Goal: Find contact information: Find contact information

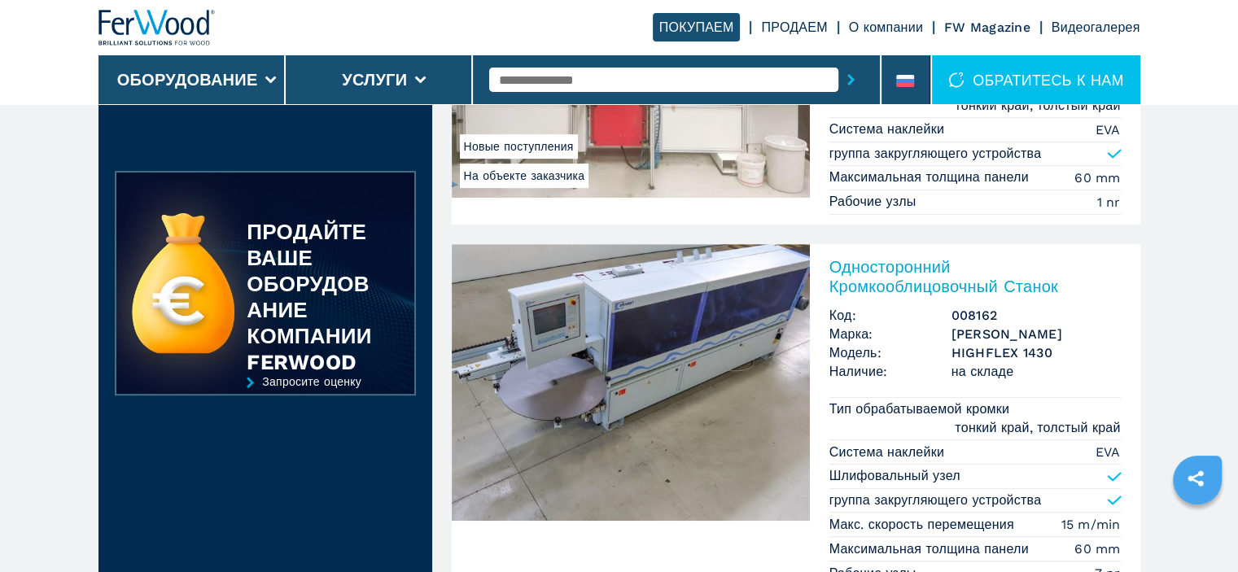
scroll to position [733, 0]
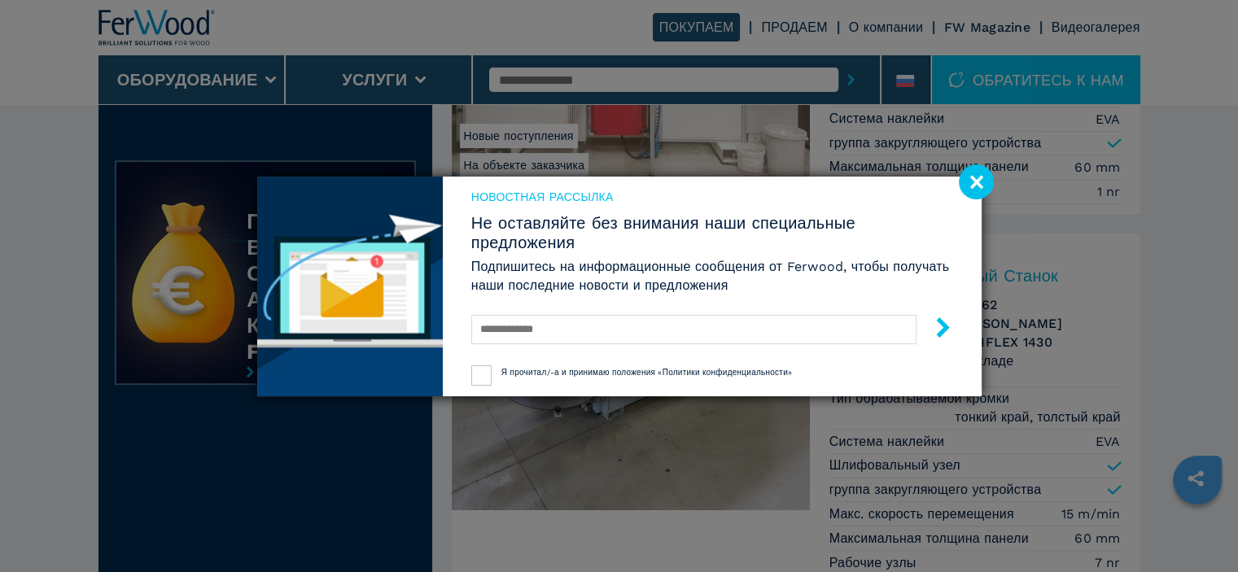
click at [970, 173] on image at bounding box center [976, 181] width 35 height 35
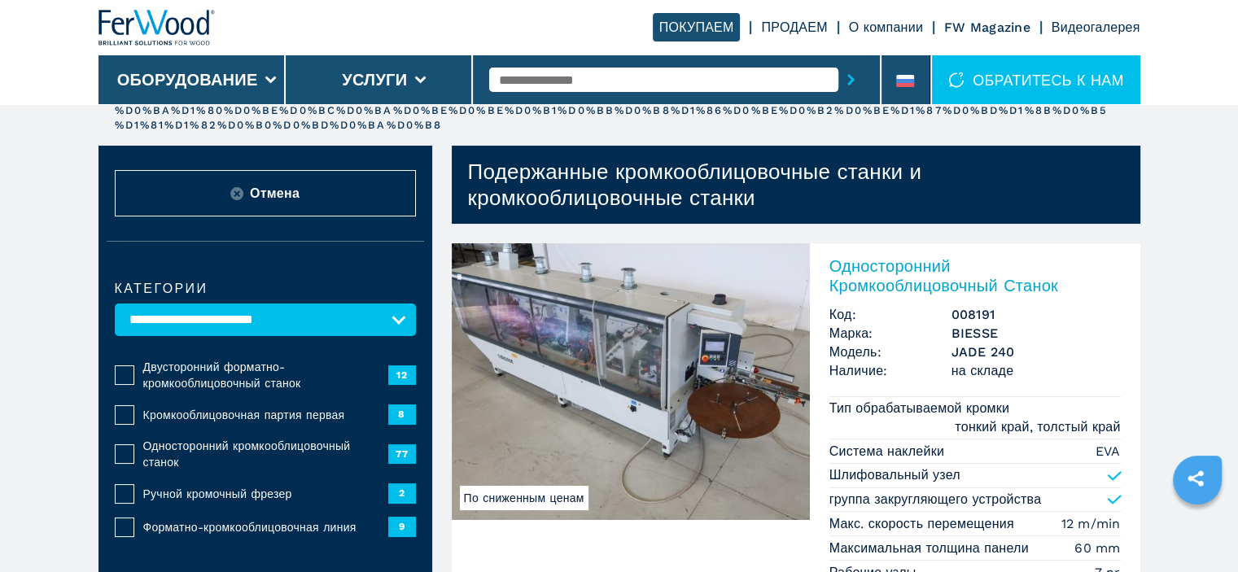
scroll to position [0, 0]
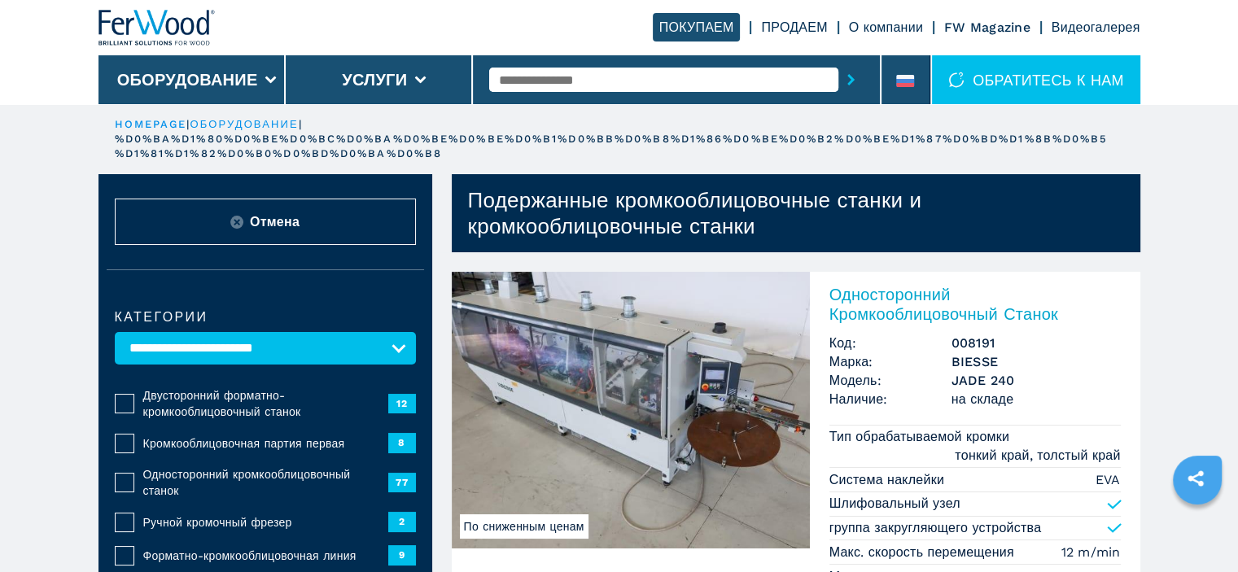
click at [904, 29] on link "О компании" at bounding box center [886, 27] width 74 height 15
click at [889, 22] on link "О компании" at bounding box center [886, 27] width 74 height 15
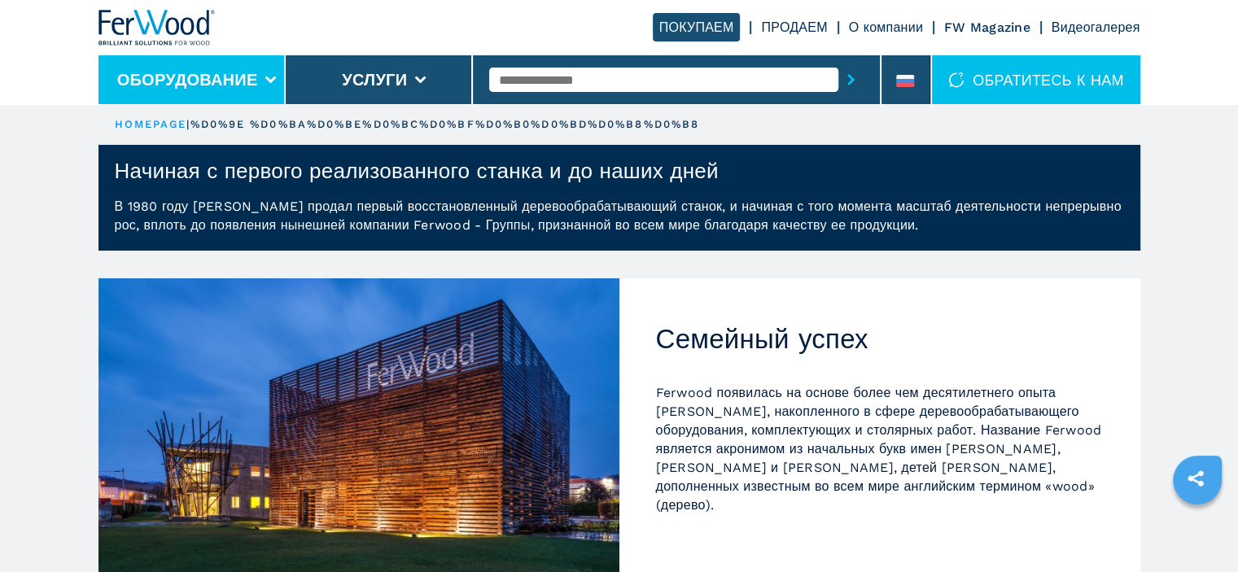
click at [267, 73] on li "Оборудование" at bounding box center [191, 79] width 187 height 49
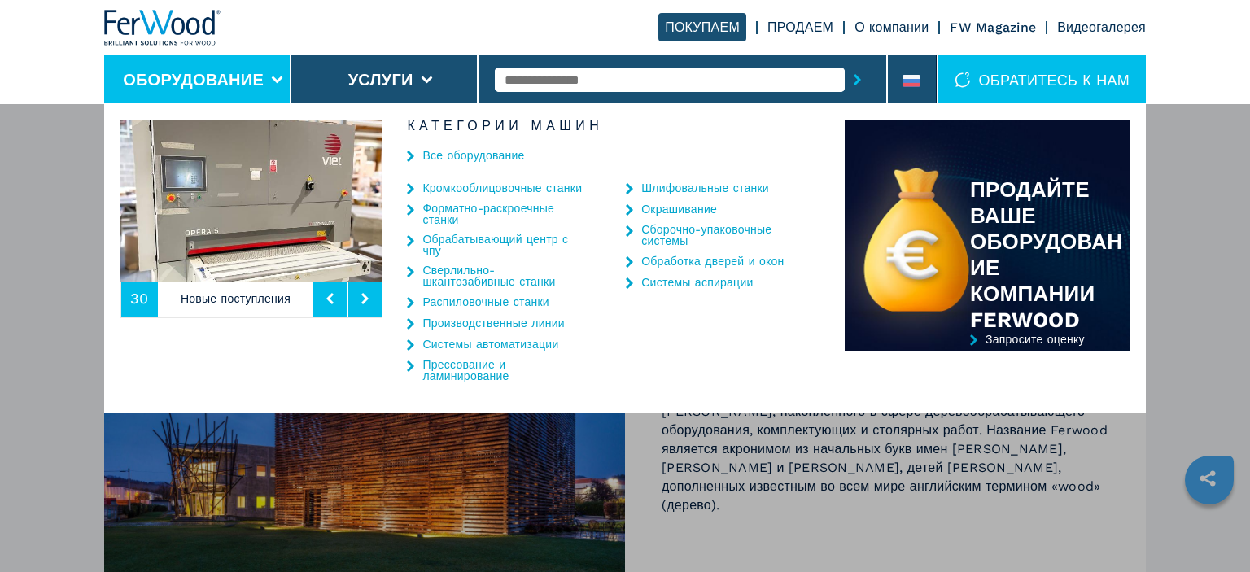
click at [435, 183] on link "Кромкооблицовочные станки" at bounding box center [502, 187] width 160 height 11
click at [425, 186] on link "Кромкооблицовочные станки" at bounding box center [502, 187] width 160 height 11
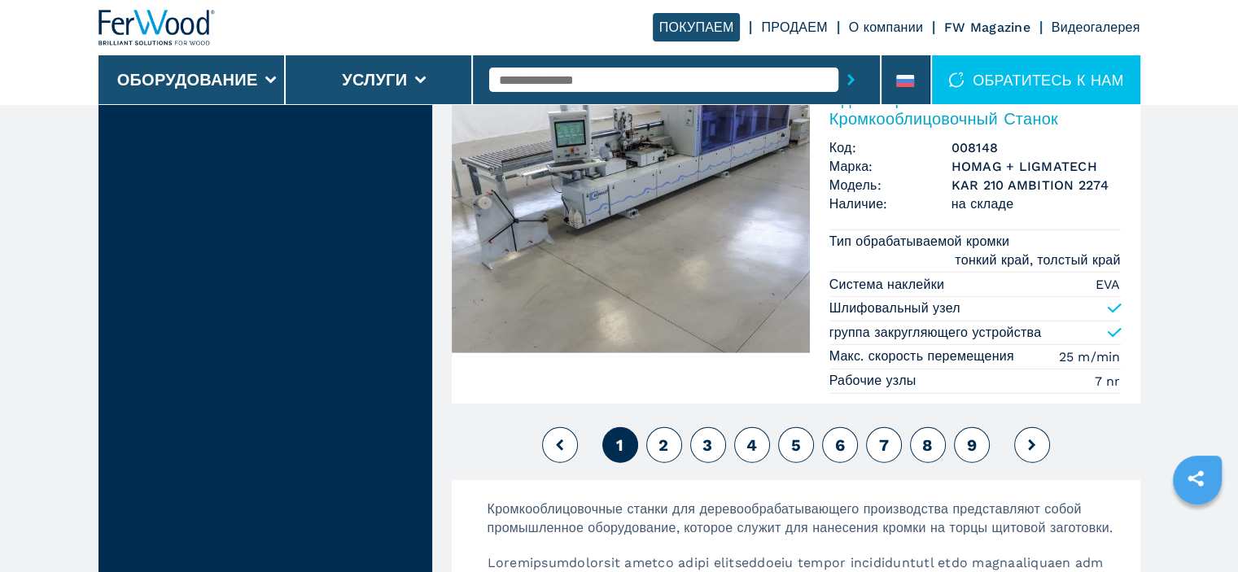
scroll to position [4558, 0]
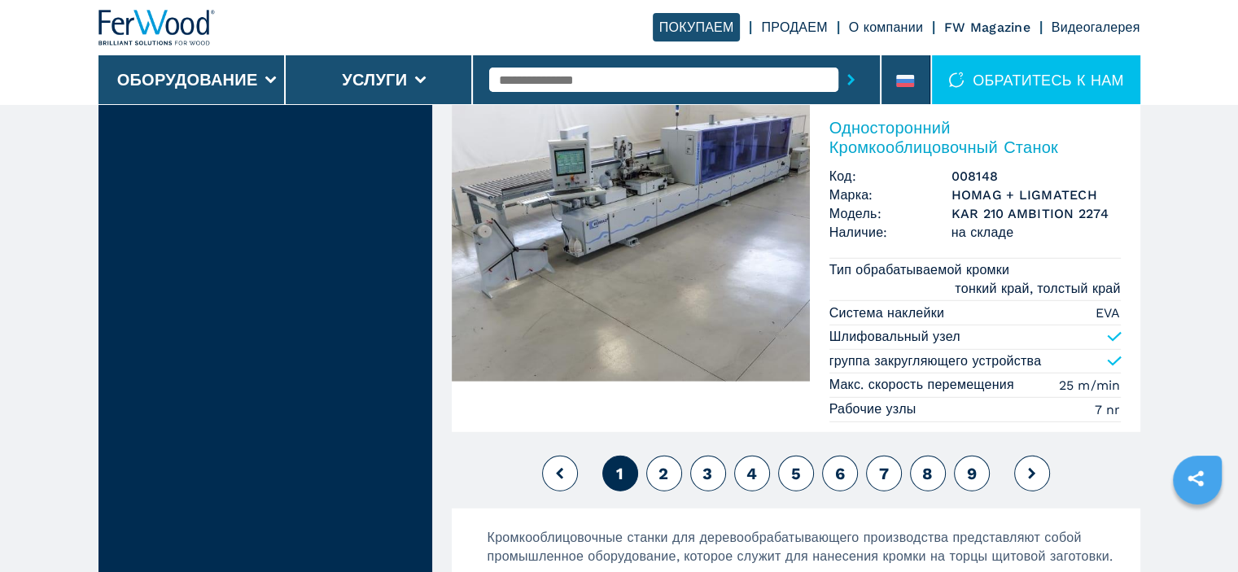
click at [788, 24] on link "ПРОДАЕМ" at bounding box center [794, 27] width 66 height 15
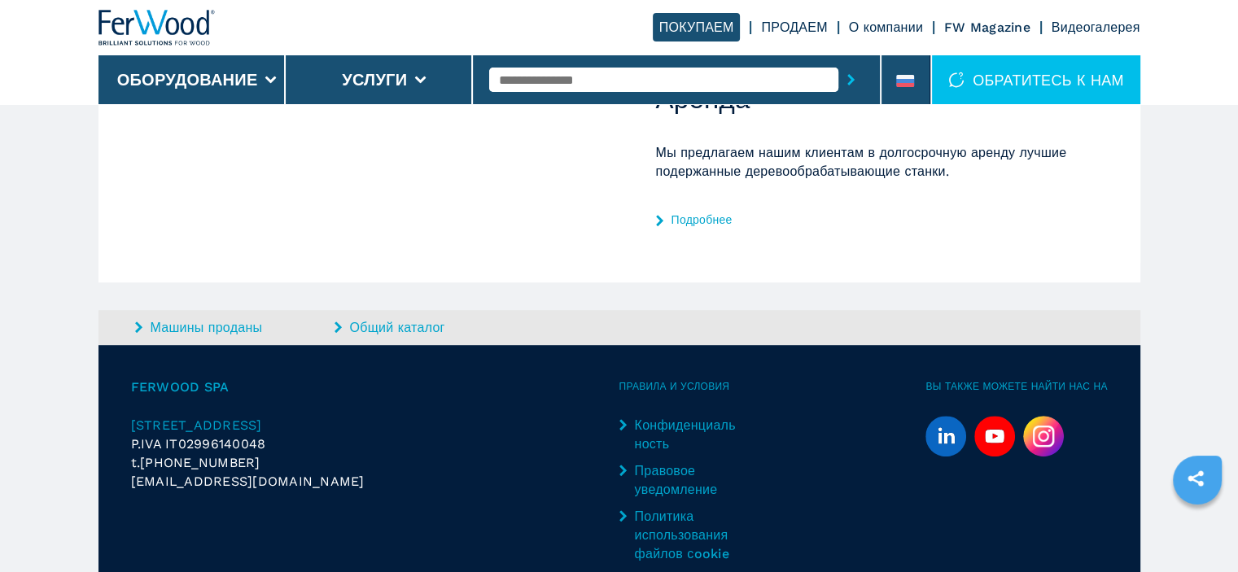
scroll to position [980, 0]
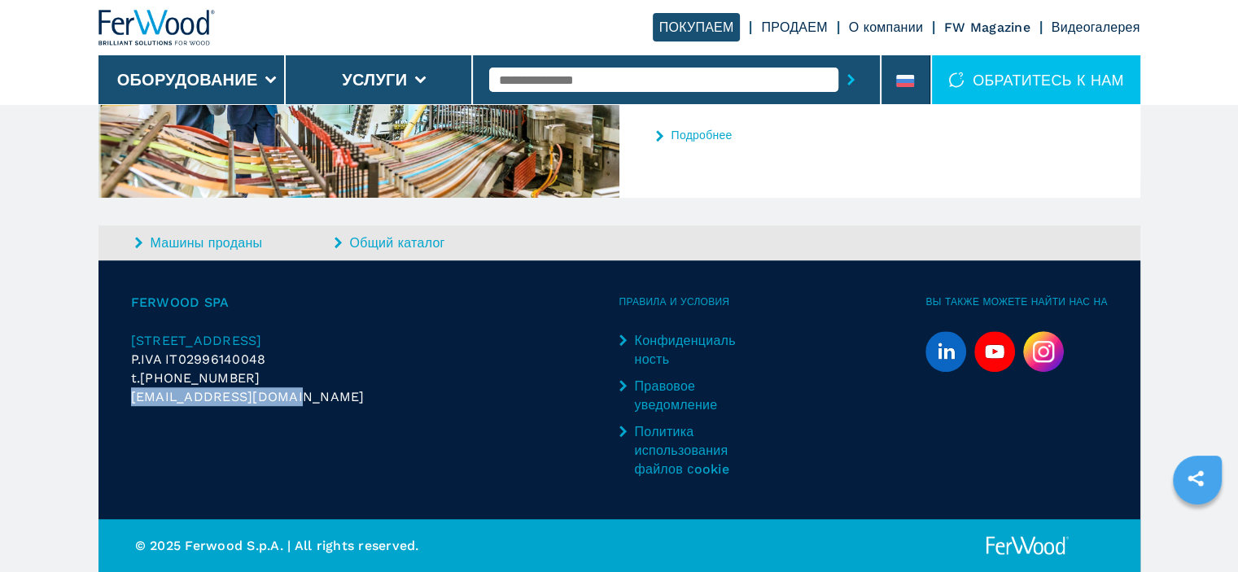
drag, startPoint x: 286, startPoint y: 398, endPoint x: 114, endPoint y: 400, distance: 171.8
click at [114, 400] on div "Ferwood Spa [STREET_ADDRESS] P.IVA IT02996140048 t. [PHONE_NUMBER] [EMAIL_ADDRE…" at bounding box center [619, 389] width 1042 height 259
click at [207, 421] on div "Ferwood Spa [STREET_ADDRESS] P.IVA IT02996140048 t. [PHONE_NUMBER] [EMAIL_ADDRE…" at bounding box center [375, 390] width 488 height 194
click at [256, 377] on div "t. [PHONE_NUMBER]" at bounding box center [375, 378] width 488 height 19
drag, startPoint x: 280, startPoint y: 379, endPoint x: 114, endPoint y: 374, distance: 166.1
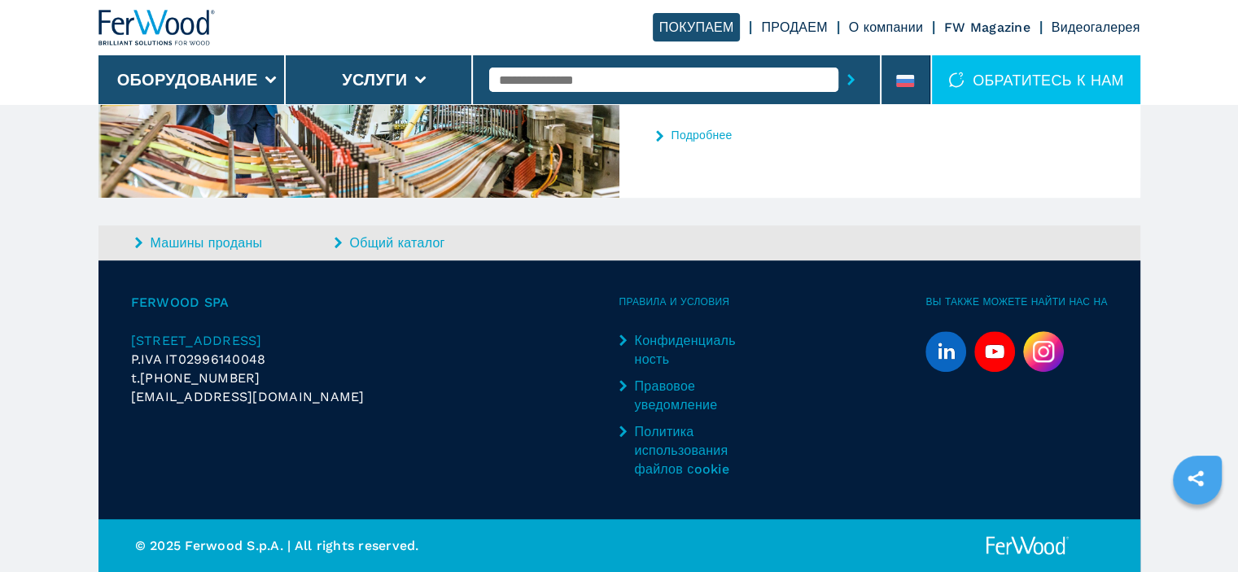
click at [114, 374] on div "Ferwood Spa [STREET_ADDRESS] P.IVA IT02996140048 t. [PHONE_NUMBER] [EMAIL_ADDRE…" at bounding box center [619, 389] width 1042 height 259
click at [329, 389] on div "[EMAIL_ADDRESS][DOMAIN_NAME]" at bounding box center [375, 396] width 488 height 19
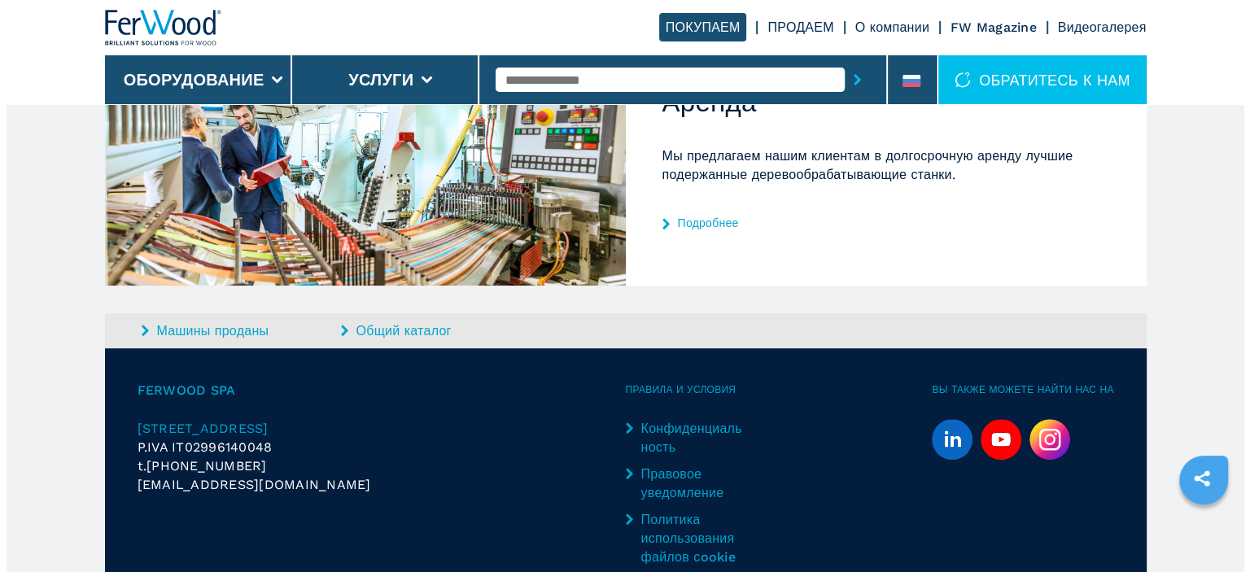
scroll to position [817, 0]
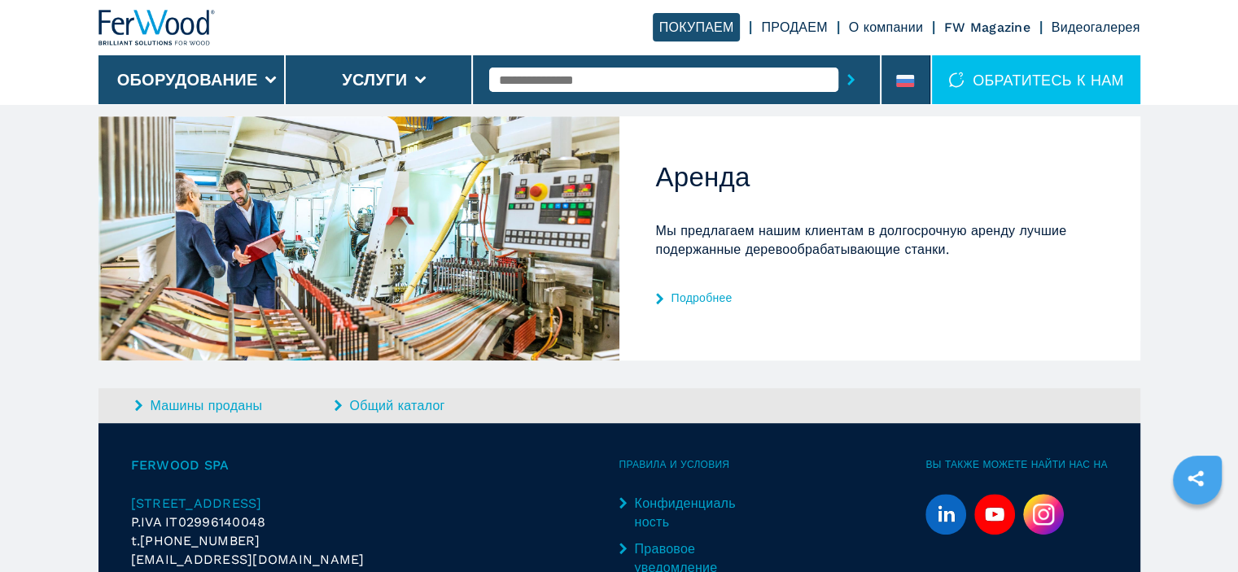
click at [978, 76] on div "ОБРАТИТЕСЬ К НАМ" at bounding box center [1036, 79] width 208 height 49
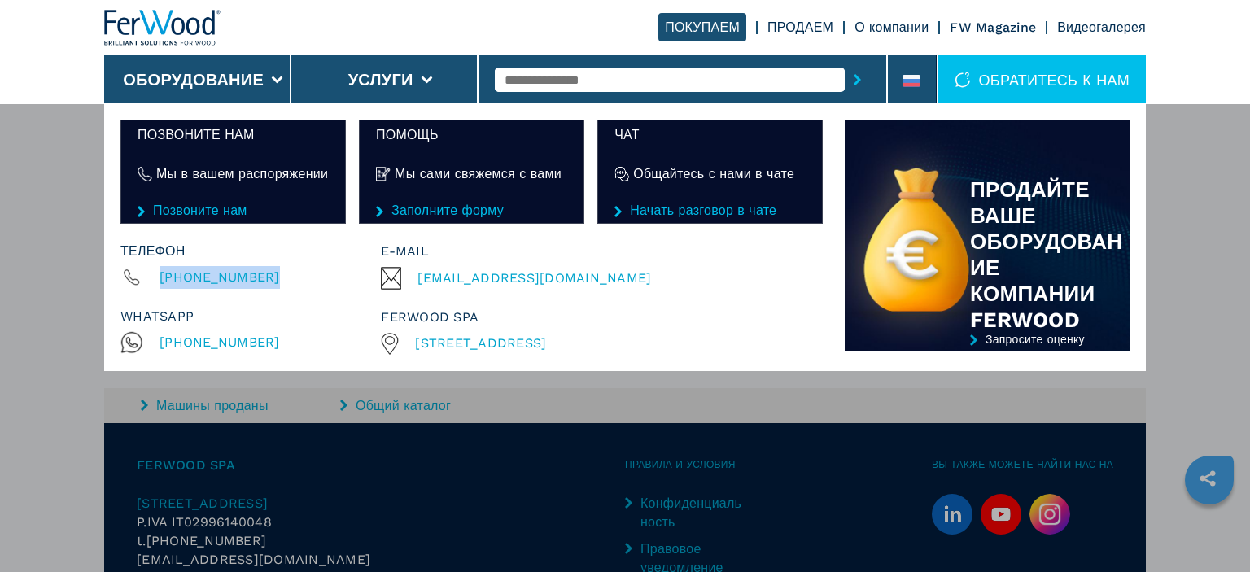
drag, startPoint x: 274, startPoint y: 278, endPoint x: 153, endPoint y: 277, distance: 120.5
click at [153, 277] on div "[PHONE_NUMBER]" at bounding box center [250, 277] width 260 height 23
click at [295, 319] on div "whatsapp" at bounding box center [250, 316] width 260 height 23
